Goal: Complete application form

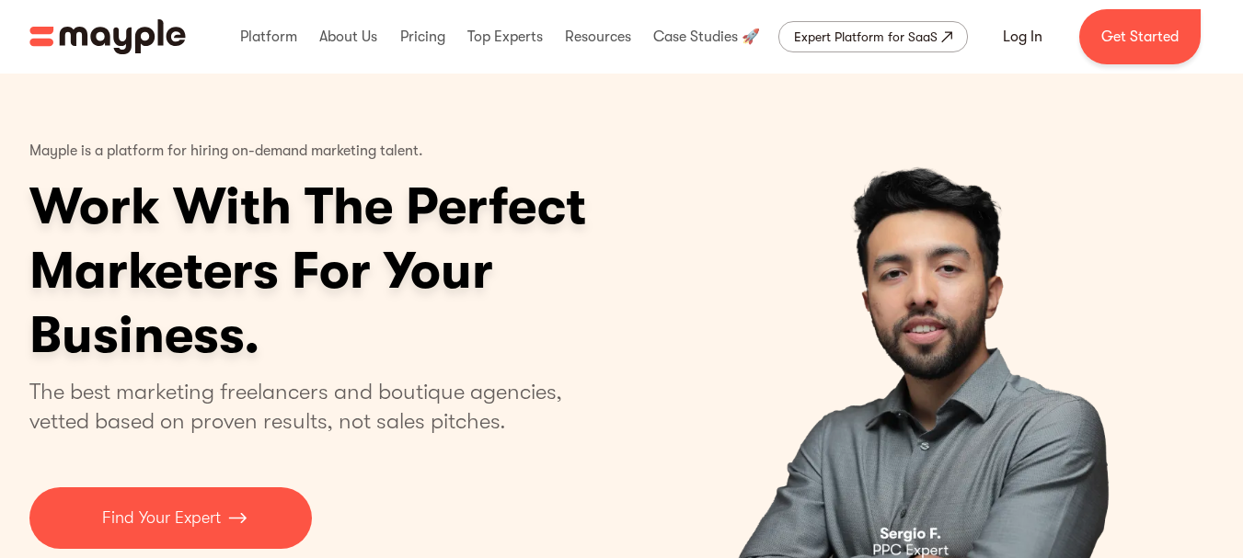
click at [210, 517] on link "Boost Your eCommerce Business Mayple's in your corner to help you make the righ…" at bounding box center [621, 525] width 1243 height 65
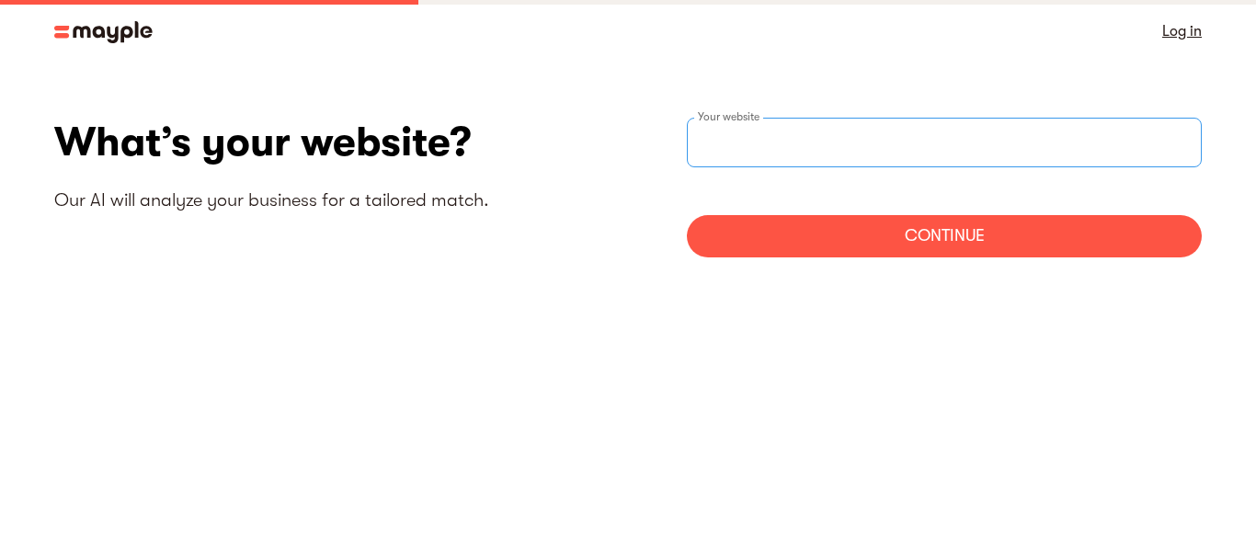
click at [992, 143] on input "text" at bounding box center [944, 143] width 515 height 50
type input "[URL][DOMAIN_NAME]"
click at [863, 253] on div "Continue" at bounding box center [944, 236] width 515 height 42
click at [801, 225] on div "Continue" at bounding box center [944, 236] width 515 height 42
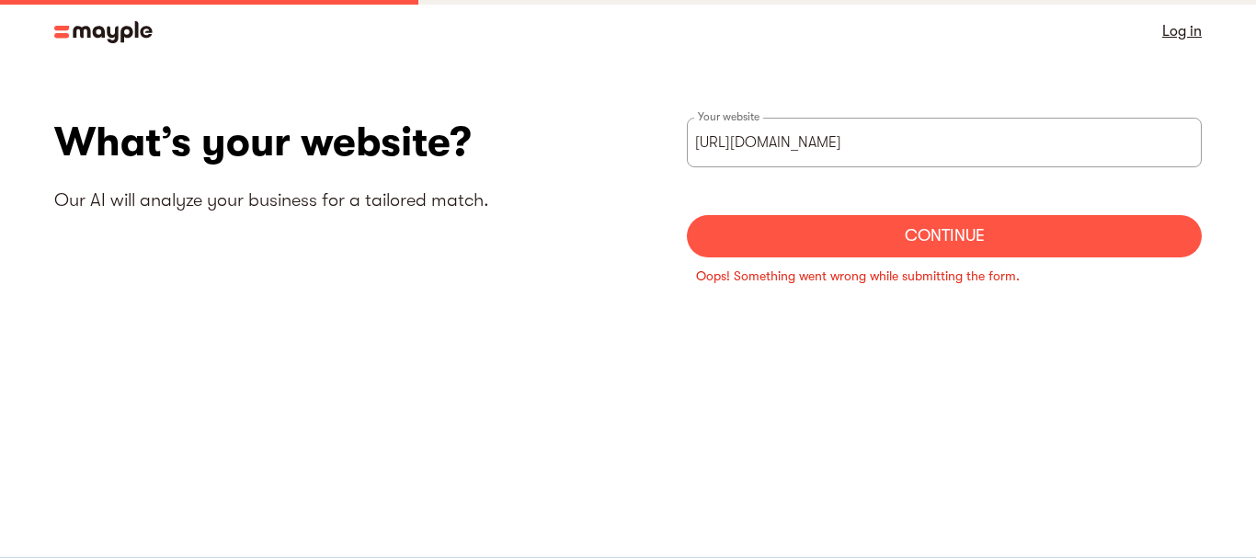
click at [794, 237] on div "Continue" at bounding box center [944, 236] width 515 height 42
click at [918, 136] on input "[URL][DOMAIN_NAME]" at bounding box center [944, 143] width 515 height 50
drag, startPoint x: 918, startPoint y: 136, endPoint x: 661, endPoint y: 170, distance: 258.9
click at [661, 170] on div "What’s your website? Our AI will analyze your business for a tailored match. [U…" at bounding box center [628, 213] width 1148 height 190
click at [743, 158] on input "websiteStep" at bounding box center [944, 143] width 515 height 50
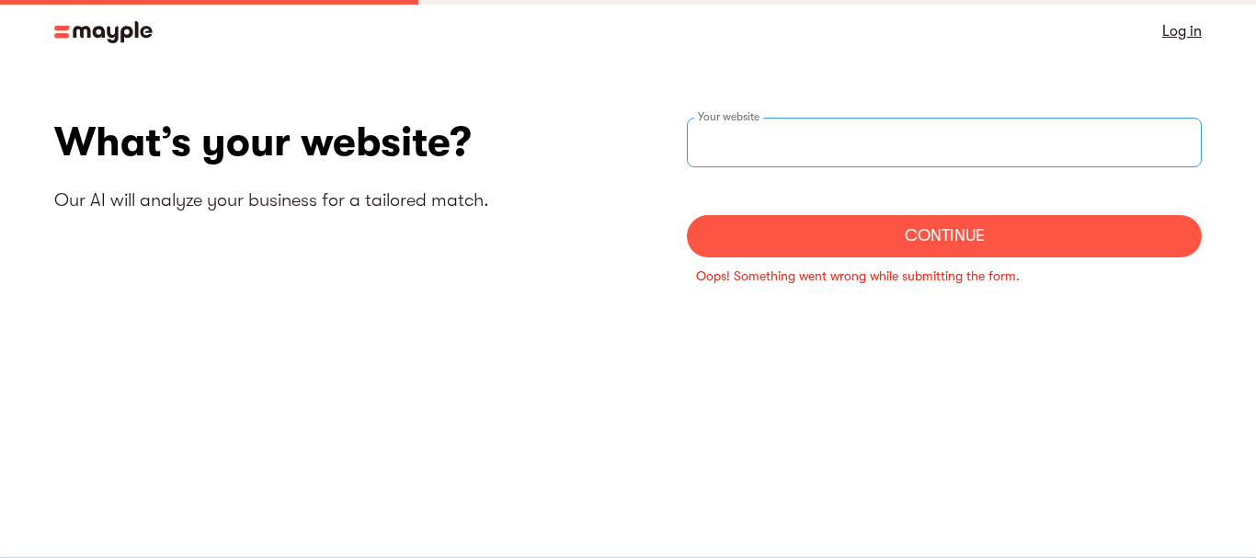
type input "[URL][DOMAIN_NAME]"
click at [798, 258] on div "Oops! Something went wrong while submitting the form." at bounding box center [944, 276] width 515 height 37
click at [835, 255] on div "Continue" at bounding box center [944, 236] width 515 height 42
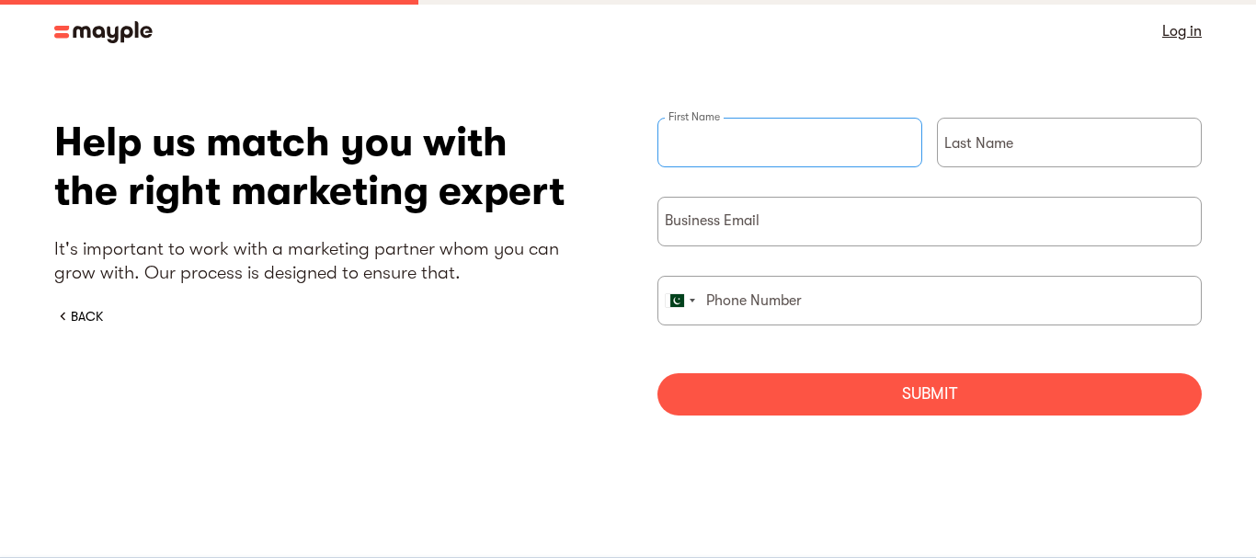
click at [790, 141] on input "briefForm" at bounding box center [790, 143] width 265 height 50
type input "Aleena"
type input "SEO"
type input "03322646746"
click at [786, 212] on input "briefForm" at bounding box center [930, 222] width 545 height 50
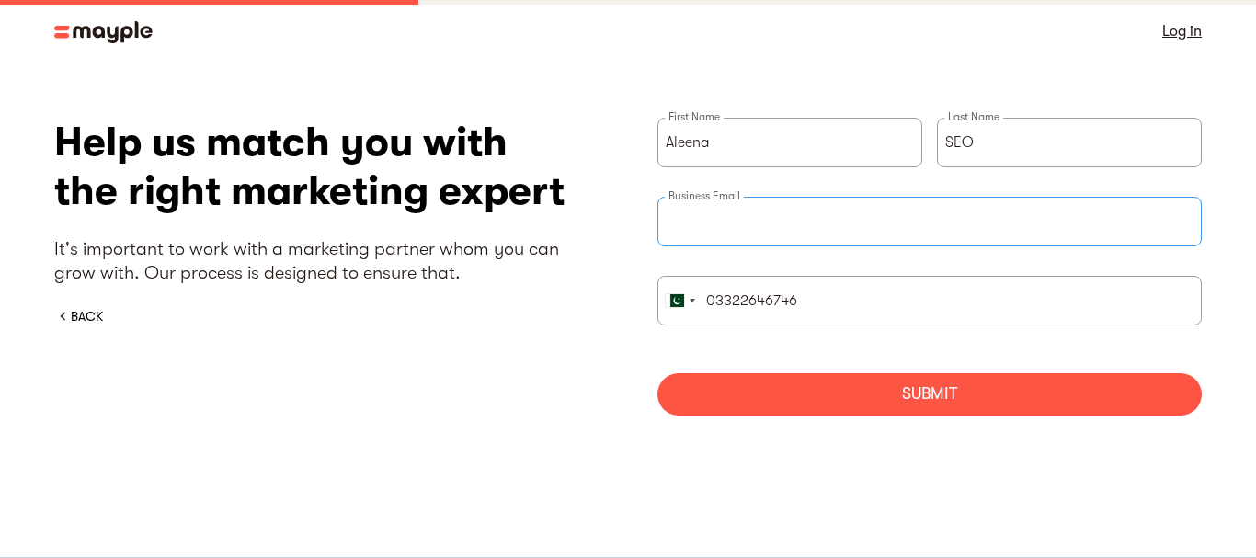
type input "[EMAIL_ADDRESS][DOMAIN_NAME]"
click at [775, 381] on div "Submit" at bounding box center [930, 394] width 545 height 42
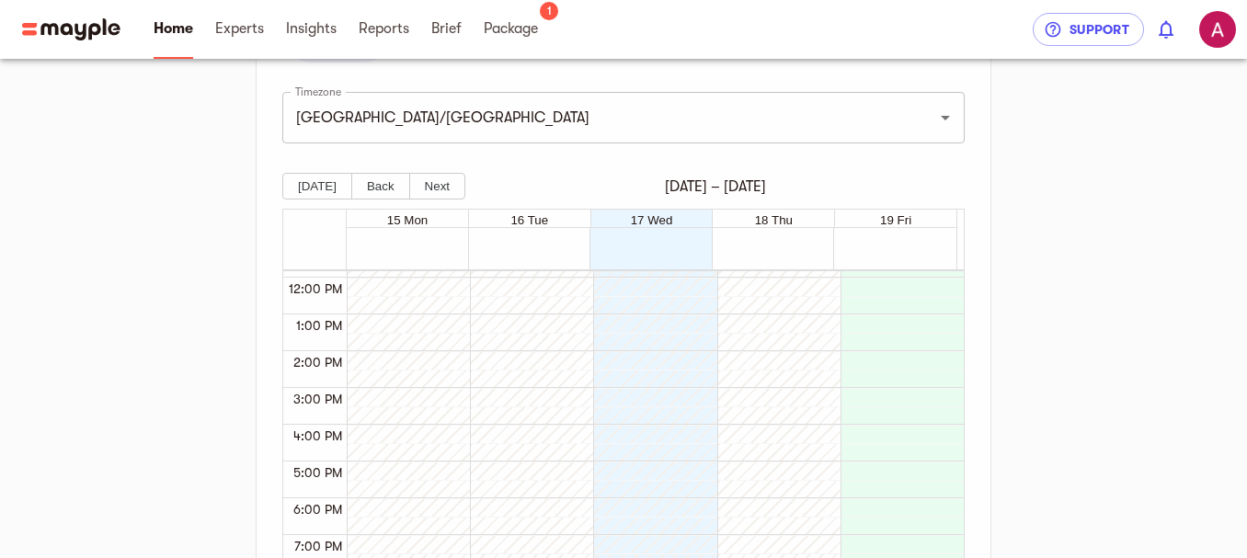
scroll to position [522, 0]
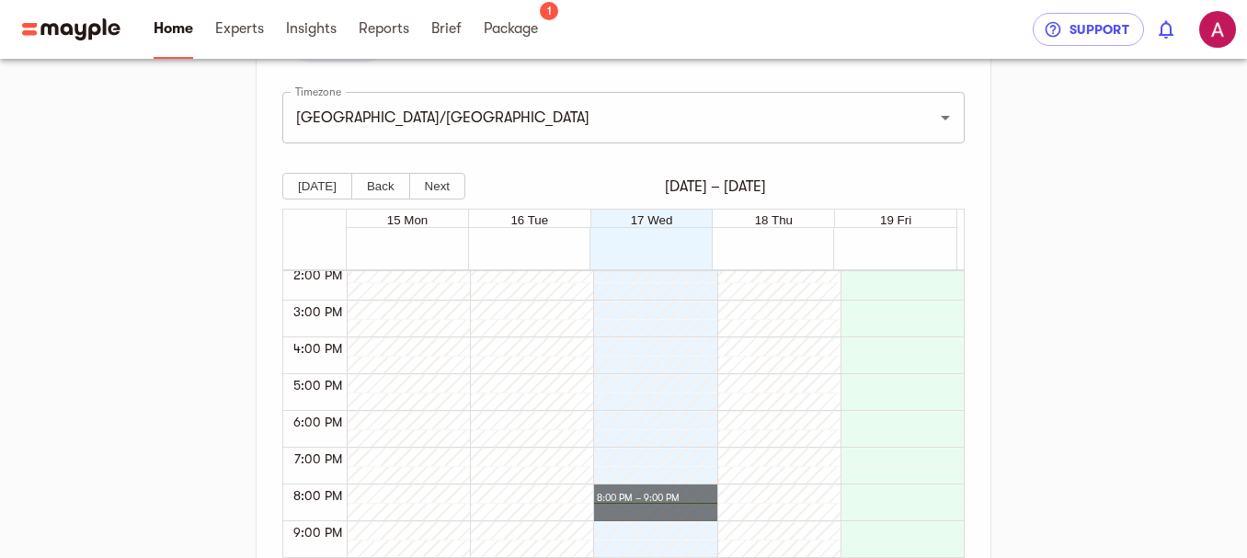
drag, startPoint x: 597, startPoint y: 487, endPoint x: 694, endPoint y: 513, distance: 100.2
click at [618, 495] on div at bounding box center [650, 190] width 114 height 883
drag, startPoint x: 595, startPoint y: 486, endPoint x: 720, endPoint y: 513, distance: 128.1
click at [720, 513] on div "12:00 AM 1:00 AM 2:00 AM 3:00 AM 4:00 AM 5:00 AM 6:00 AM 7:00 AM 8:00 AM 9:00 A…" at bounding box center [623, 451] width 681 height 362
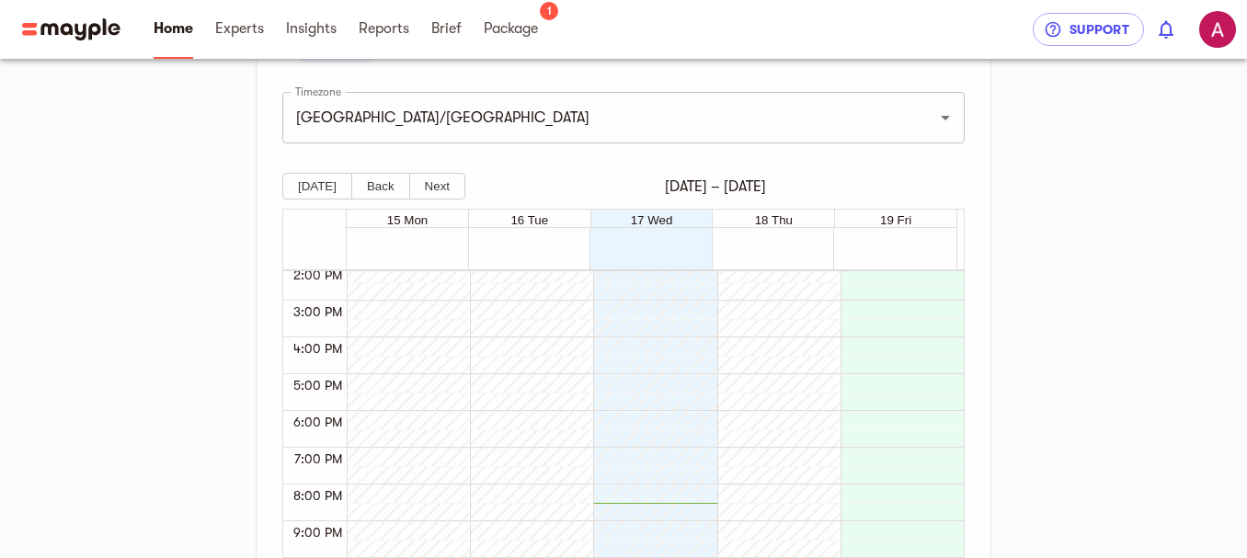
click at [645, 496] on div at bounding box center [650, 190] width 114 height 883
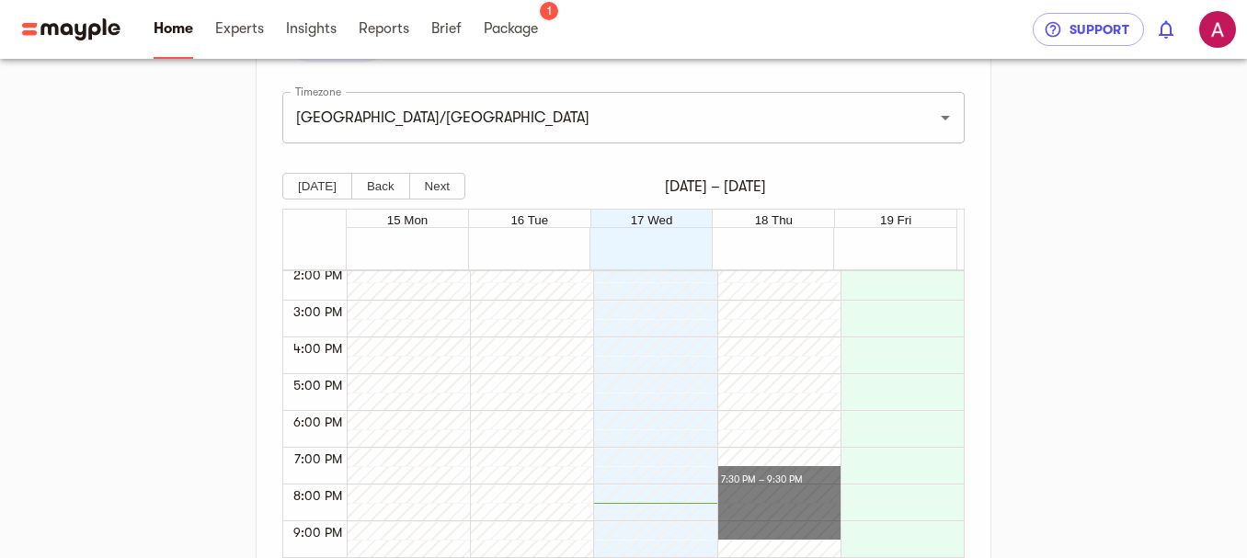
drag, startPoint x: 719, startPoint y: 482, endPoint x: 812, endPoint y: 521, distance: 100.6
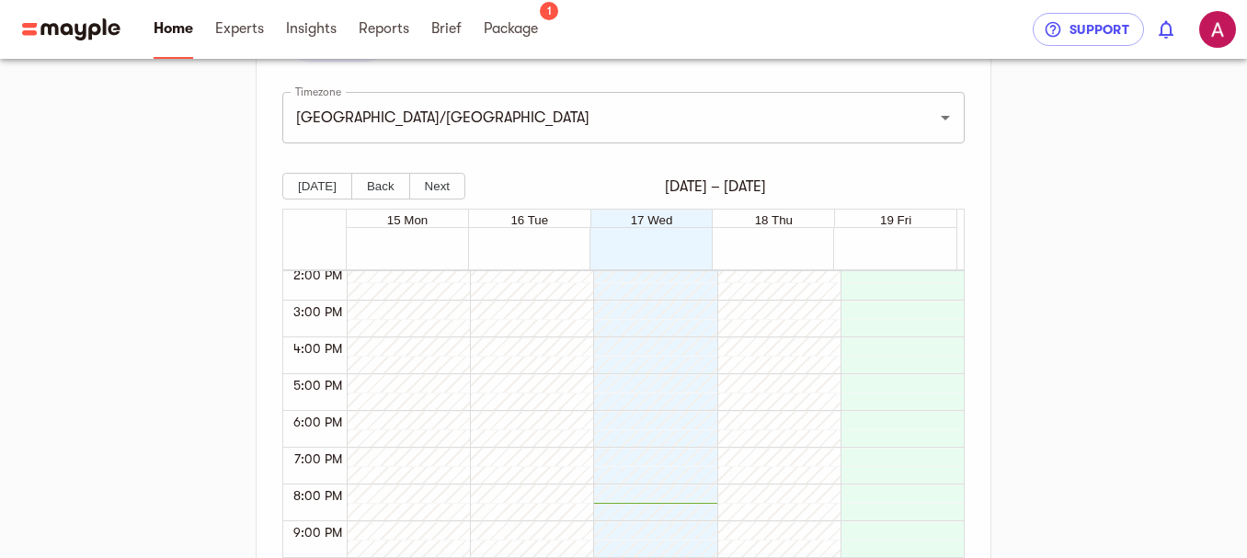
click at [727, 490] on div at bounding box center [774, 190] width 114 height 883
drag, startPoint x: 728, startPoint y: 483, endPoint x: 790, endPoint y: 510, distance: 68.0
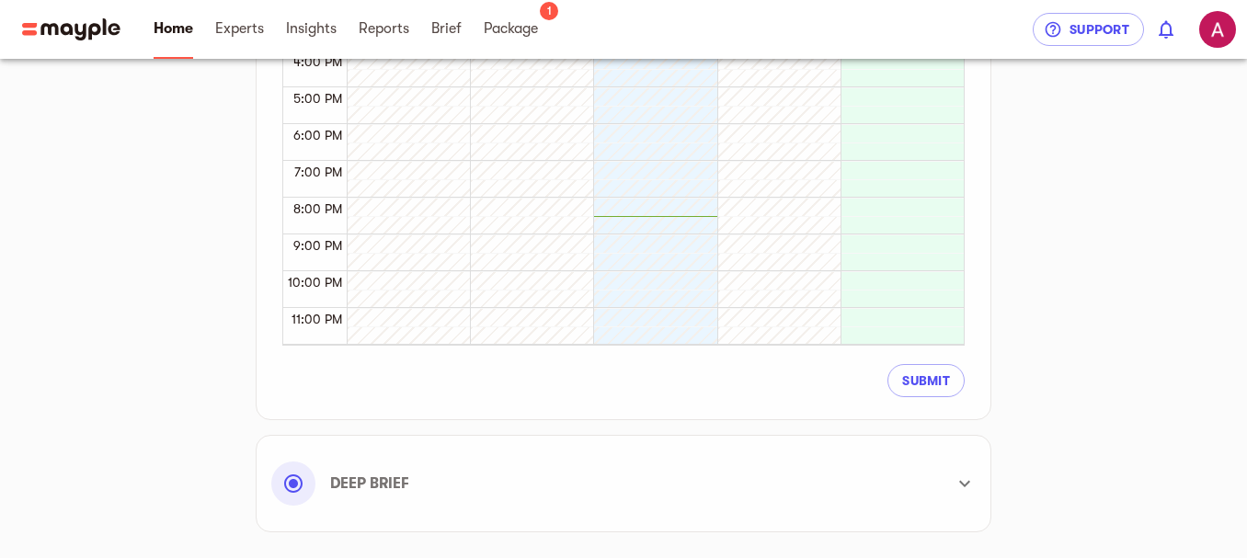
scroll to position [850, 0]
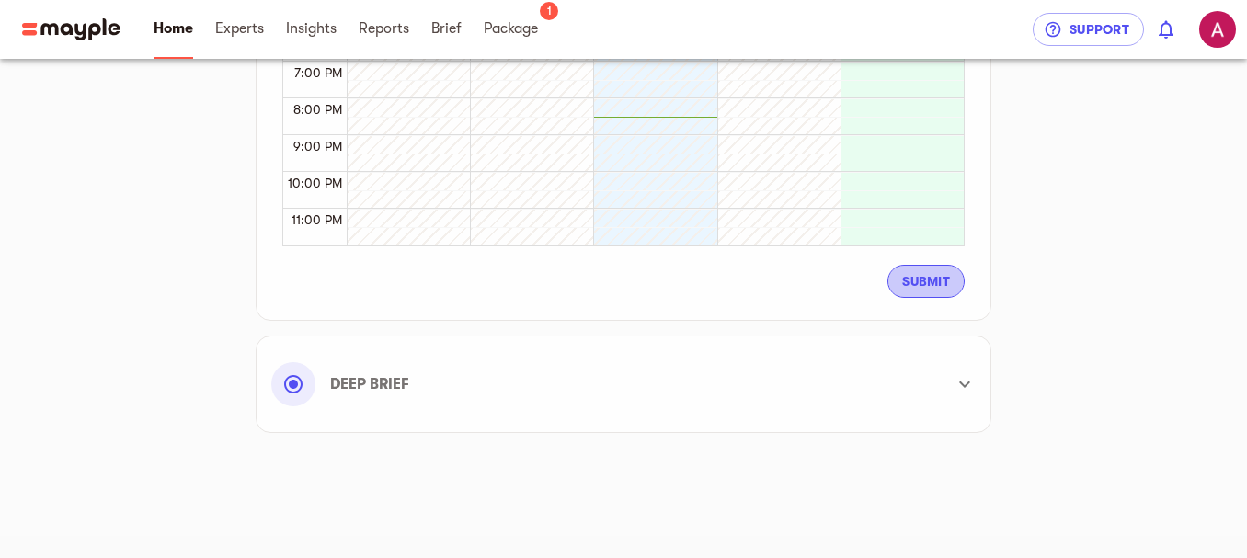
click at [912, 289] on span "Submit" at bounding box center [926, 281] width 48 height 22
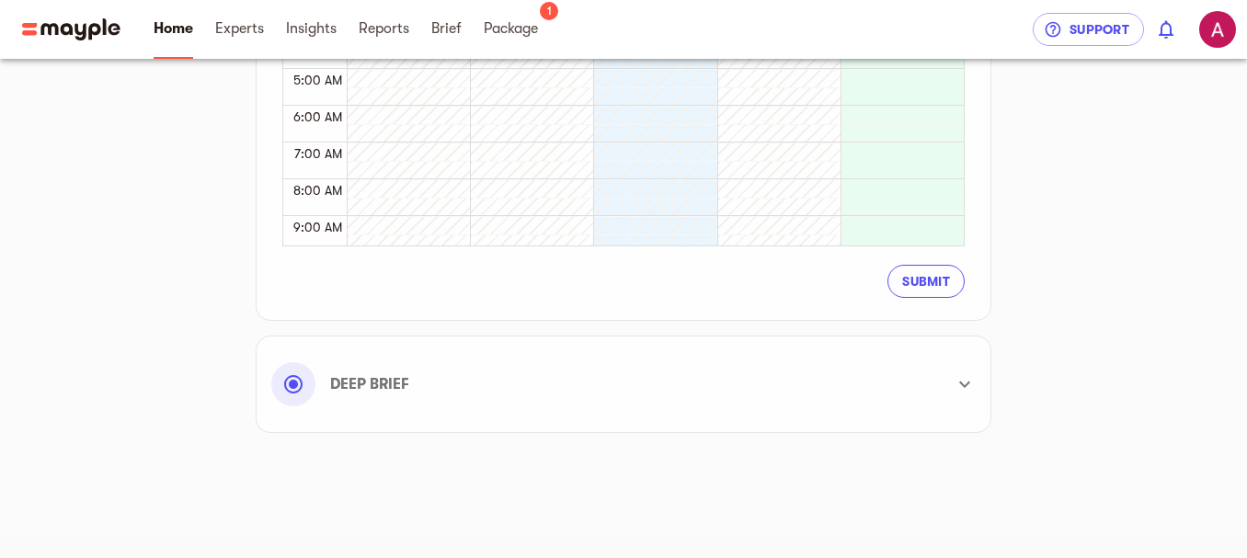
scroll to position [522, 0]
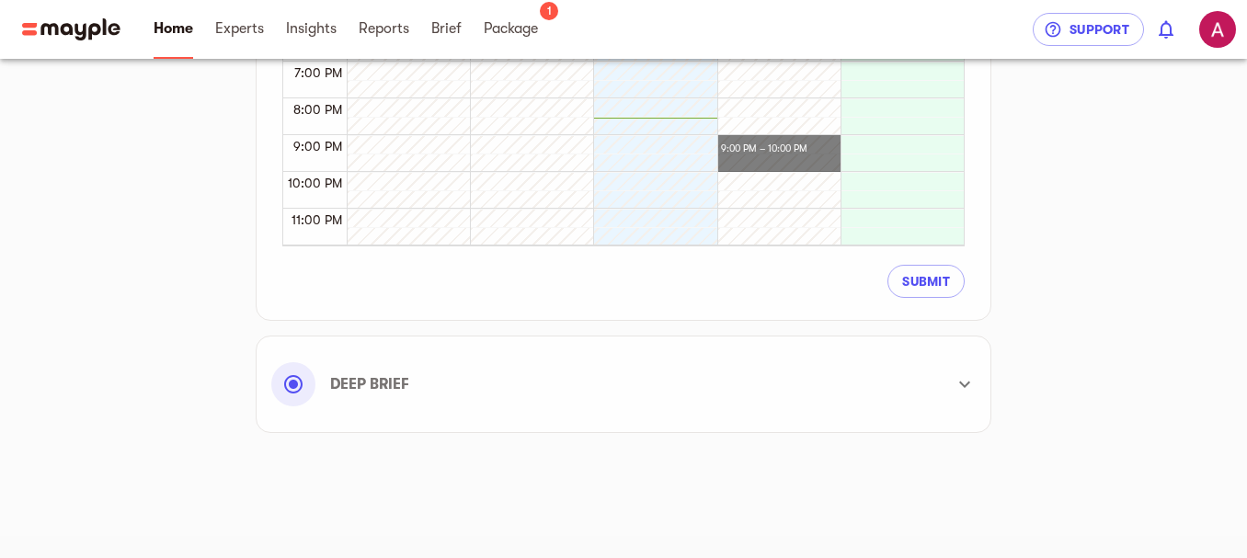
drag, startPoint x: 730, startPoint y: 136, endPoint x: 790, endPoint y: 166, distance: 66.6
drag, startPoint x: 790, startPoint y: 166, endPoint x: 729, endPoint y: 147, distance: 63.4
click at [898, 281] on button "Submit" at bounding box center [926, 281] width 77 height 33
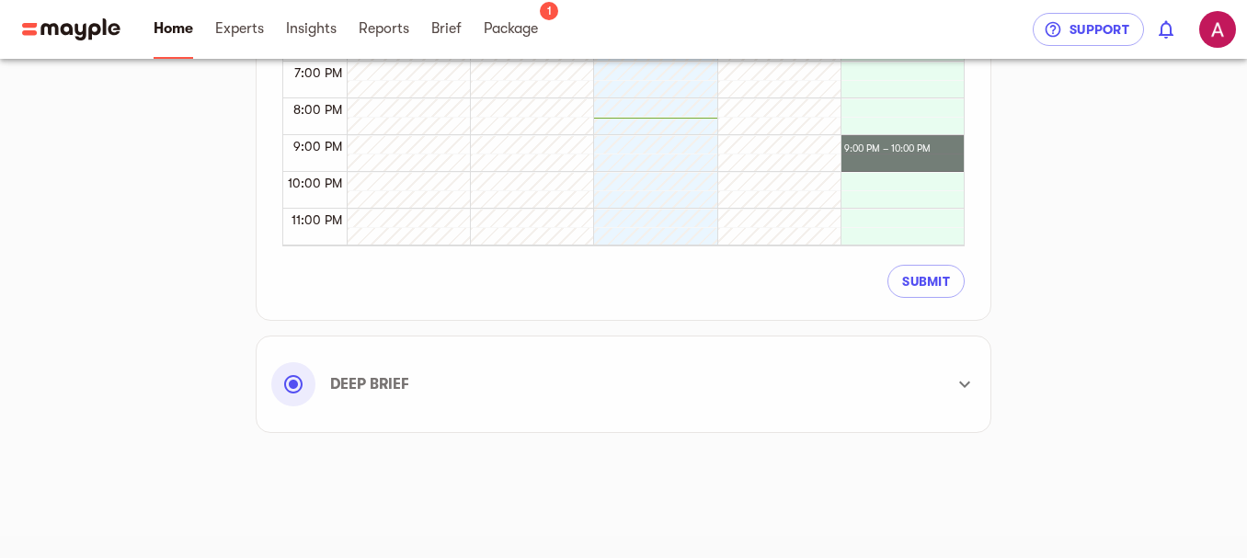
drag, startPoint x: 852, startPoint y: 140, endPoint x: 919, endPoint y: 163, distance: 71.0
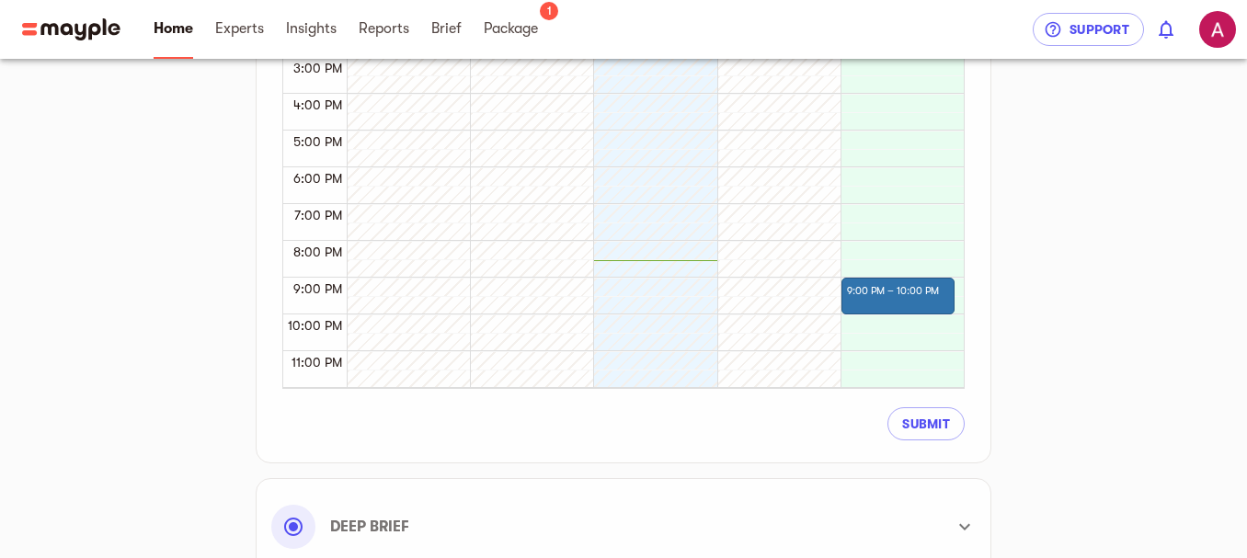
scroll to position [667, 0]
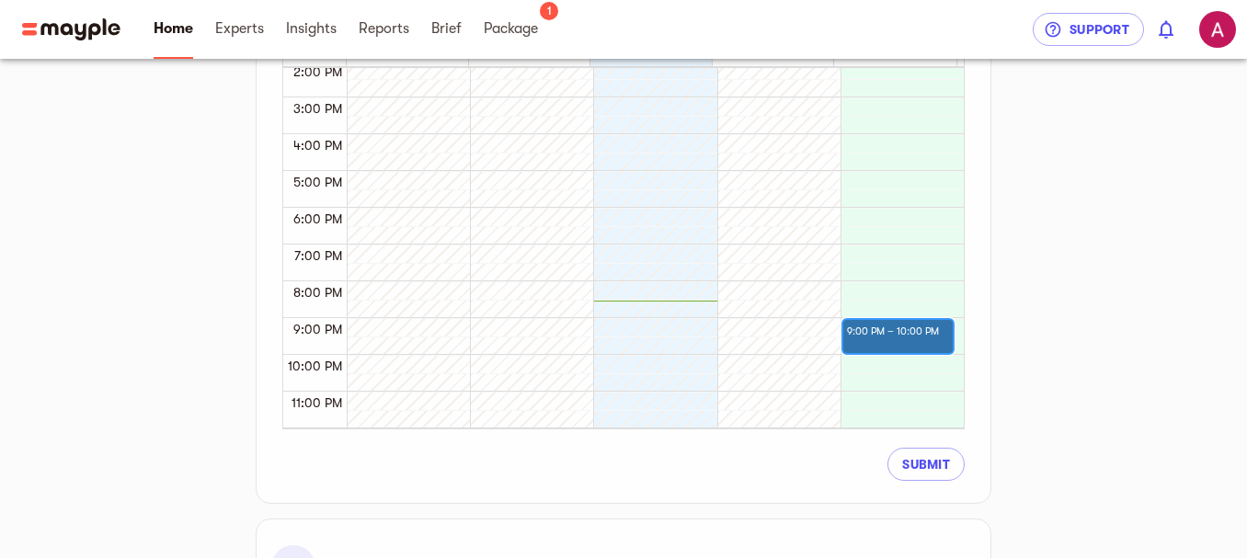
click at [870, 331] on div "9:00 PM – 10:00 PM" at bounding box center [895, 332] width 97 height 22
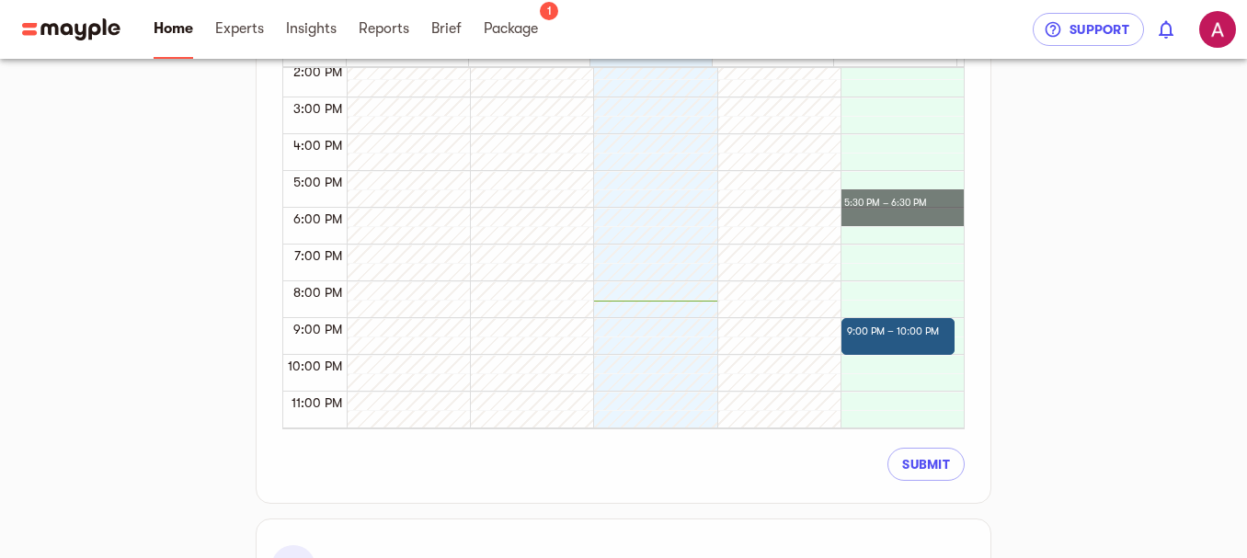
drag, startPoint x: 851, startPoint y: 221, endPoint x: 904, endPoint y: 152, distance: 87.2
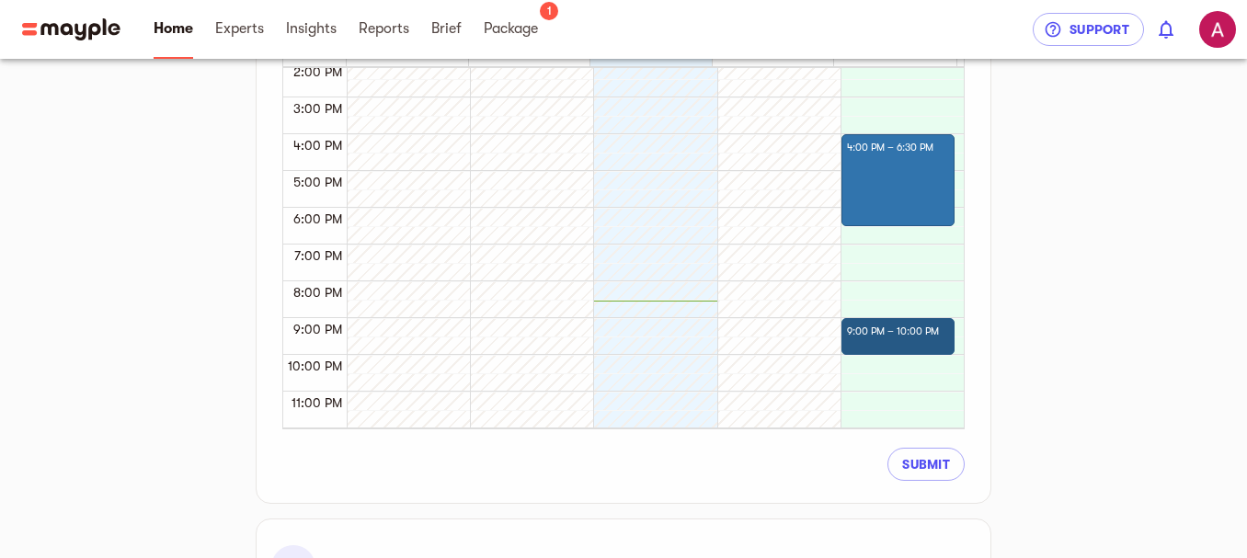
click at [1044, 218] on div "Gear Up for Kick-off Meet your expert Connect accounts Marketing plan Our syste…" at bounding box center [623, 22] width 1118 height 1217
click at [847, 170] on div at bounding box center [898, 191] width 102 height 64
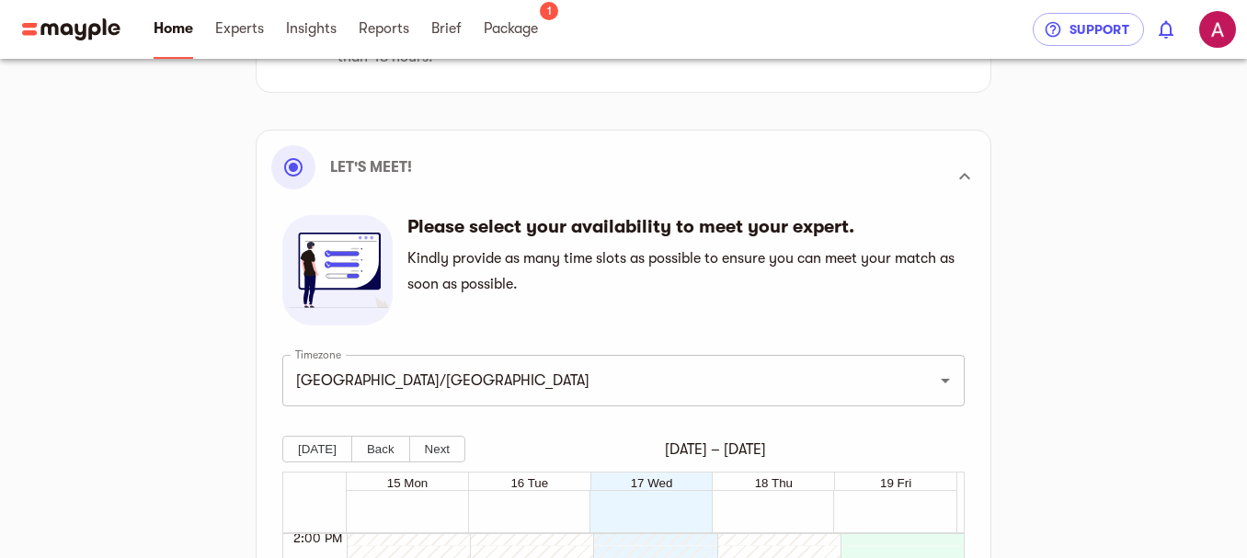
scroll to position [189, 0]
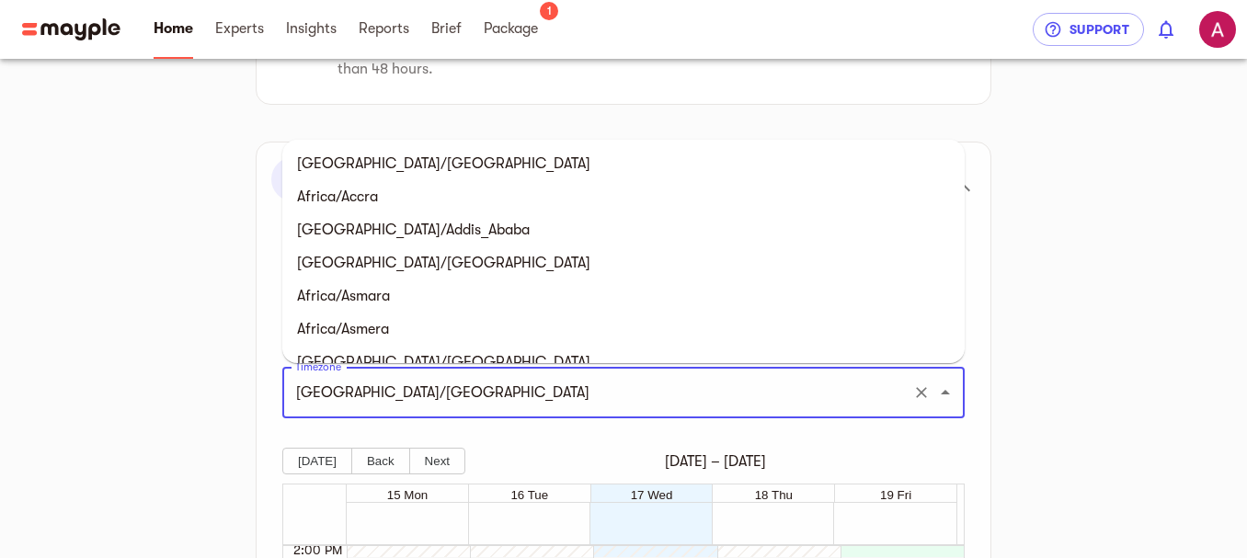
click at [717, 397] on input "Asia/Karachi" at bounding box center [598, 392] width 614 height 35
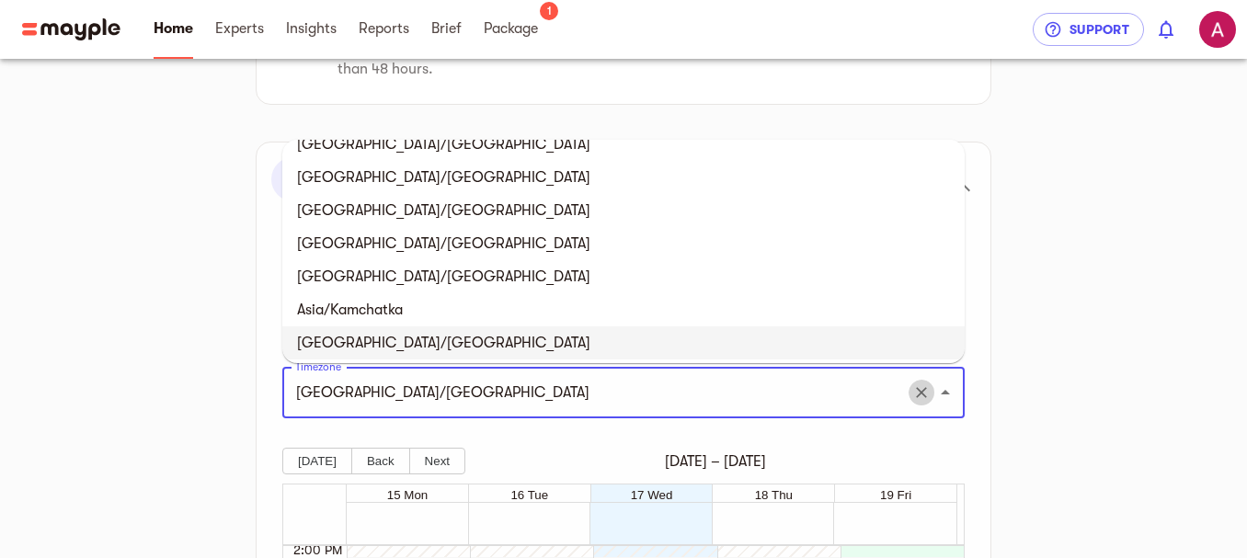
click at [921, 400] on icon "Clear" at bounding box center [921, 393] width 18 height 18
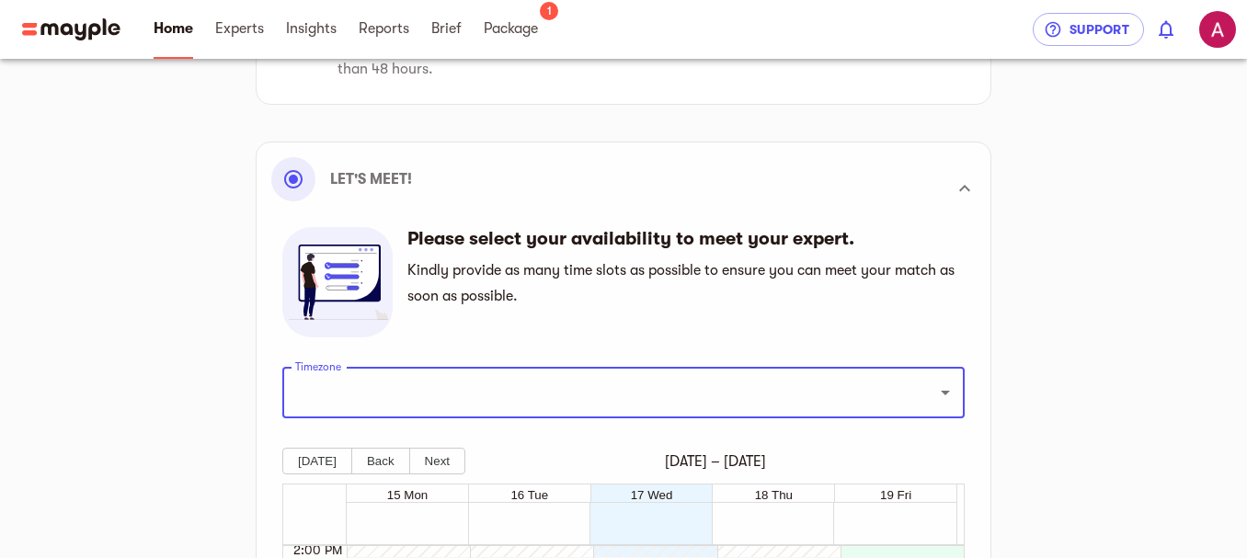
click at [829, 393] on input "Timezone" at bounding box center [598, 392] width 614 height 35
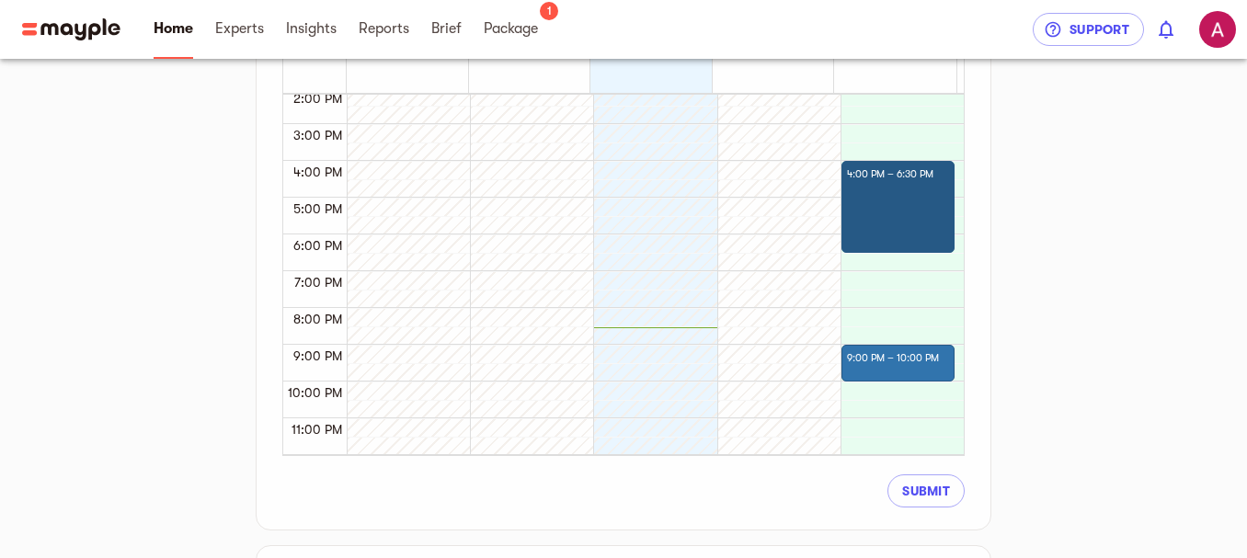
scroll to position [642, 0]
click at [869, 209] on div at bounding box center [898, 216] width 102 height 64
drag, startPoint x: 869, startPoint y: 209, endPoint x: 844, endPoint y: 380, distance: 172.9
click at [844, 380] on div "4:00 PM – 6:30 PM 9:00 PM – 10:00 PM" at bounding box center [898, 11] width 114 height 883
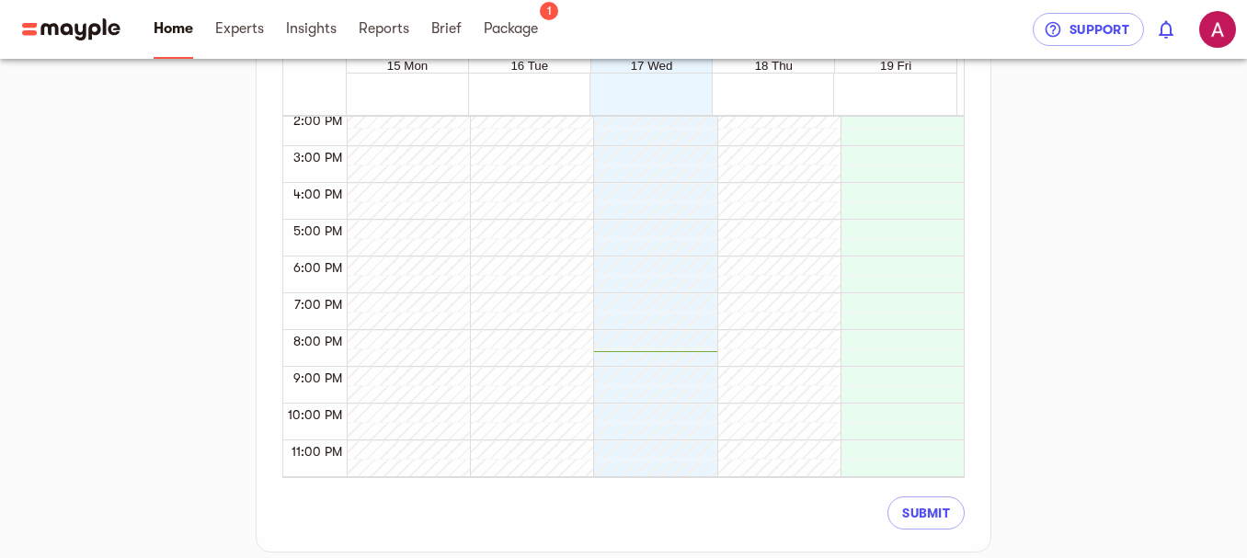
scroll to position [654, 0]
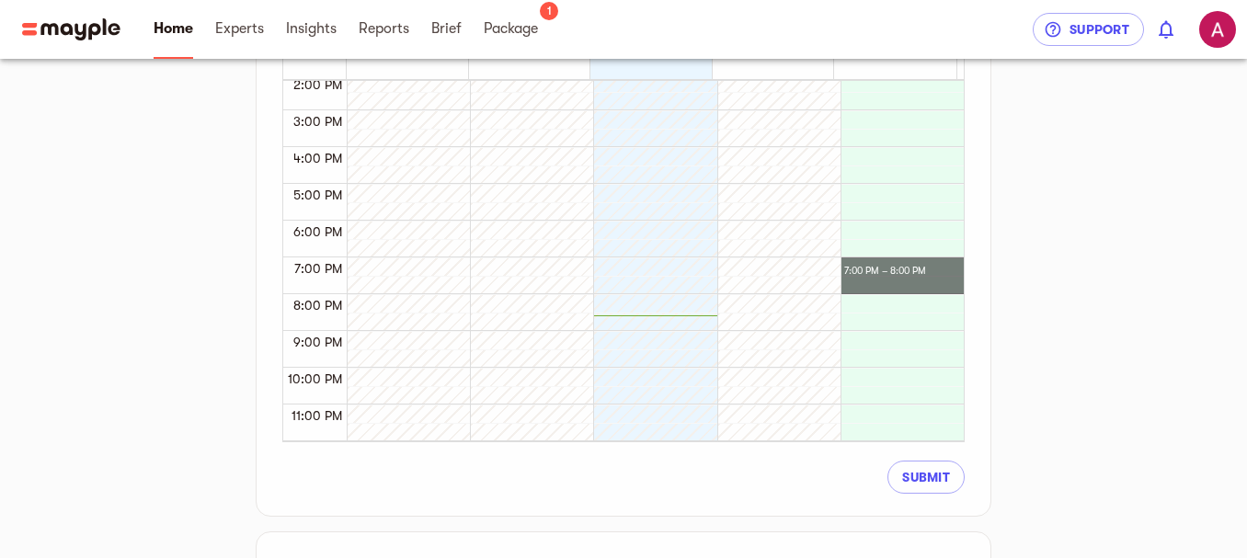
drag, startPoint x: 848, startPoint y: 261, endPoint x: 900, endPoint y: 281, distance: 55.9
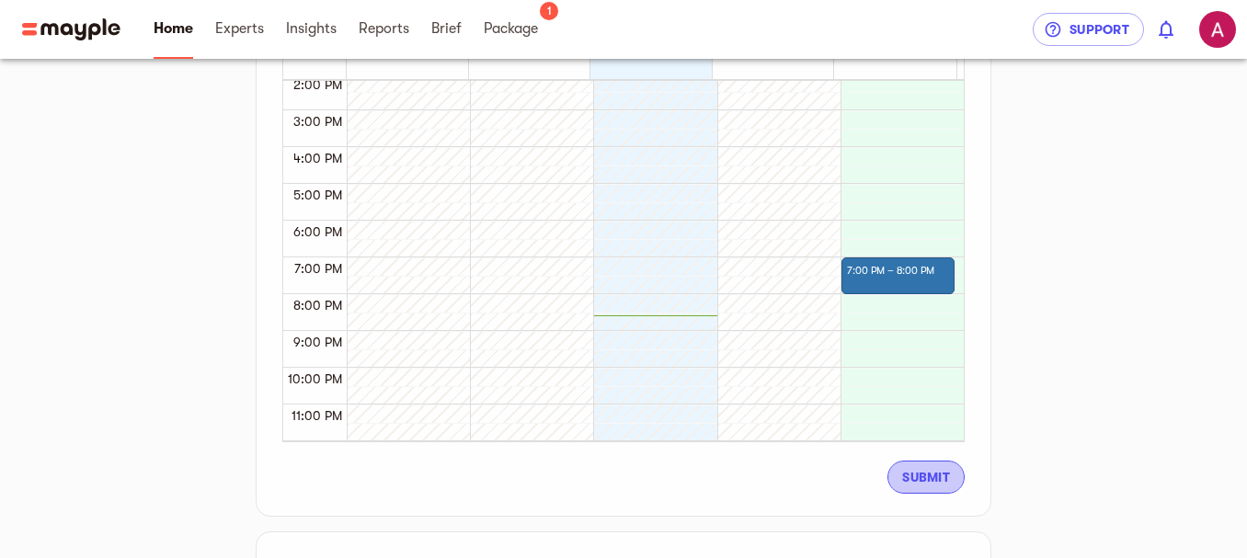
click at [938, 476] on span "Submit" at bounding box center [926, 477] width 48 height 22
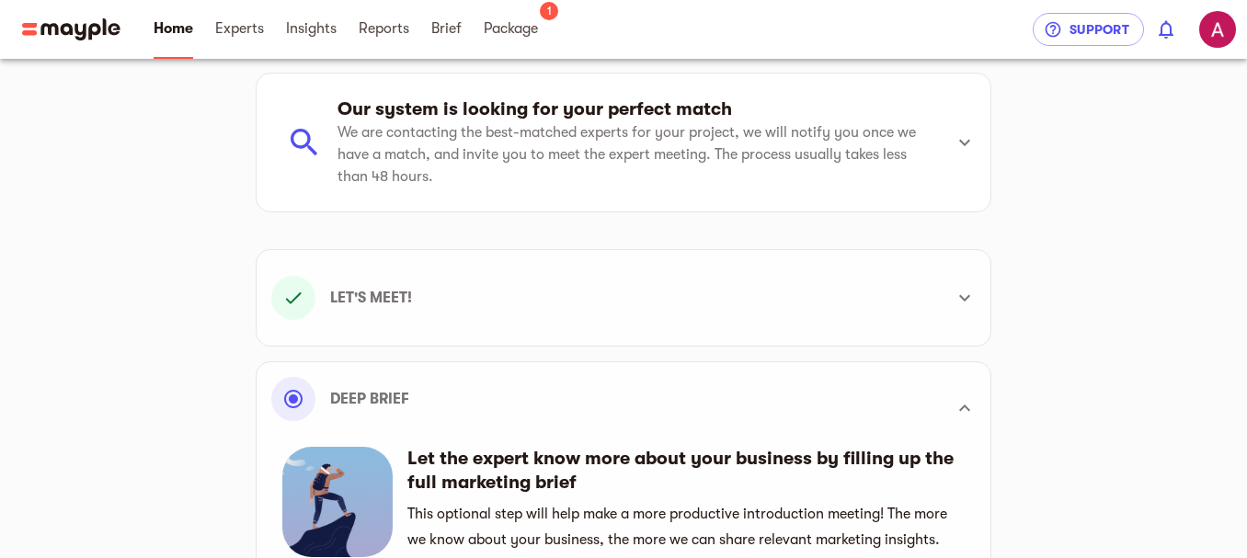
scroll to position [0, 0]
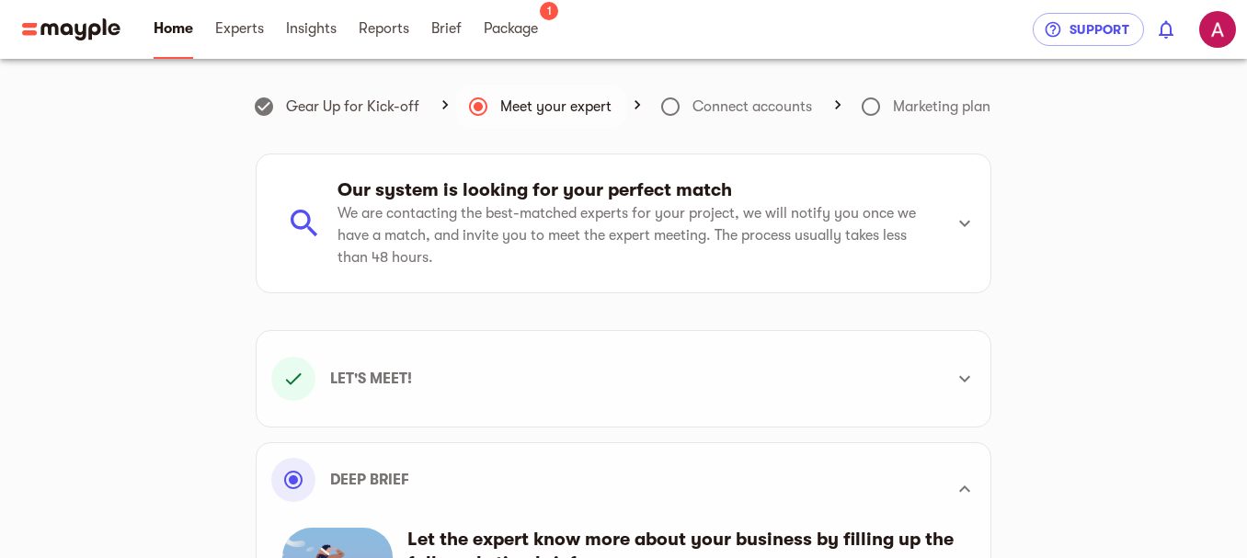
click at [677, 104] on icon at bounding box center [670, 106] width 18 height 18
click at [659, 104] on icon at bounding box center [670, 107] width 22 height 22
click at [636, 101] on icon at bounding box center [637, 105] width 18 height 18
click at [235, 32] on span "Experts" at bounding box center [239, 28] width 49 height 22
